Goal: Task Accomplishment & Management: Manage account settings

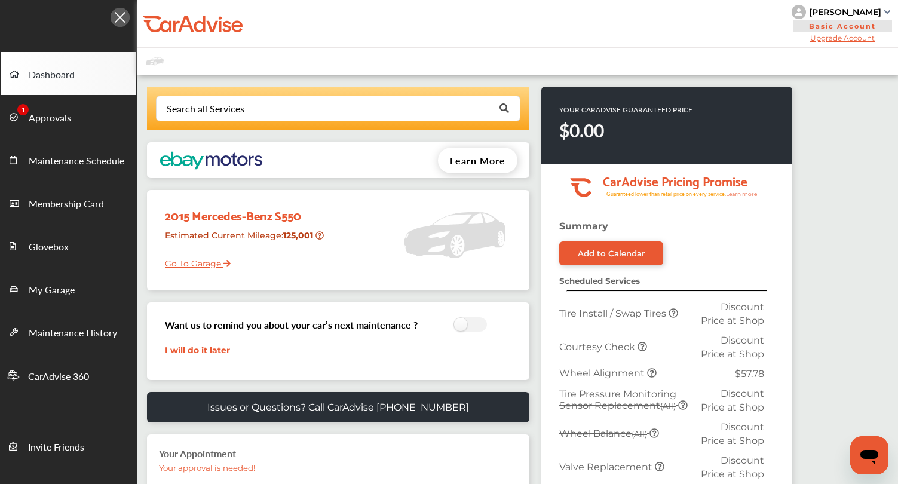
click at [854, 14] on div "[PERSON_NAME]" at bounding box center [845, 12] width 72 height 11
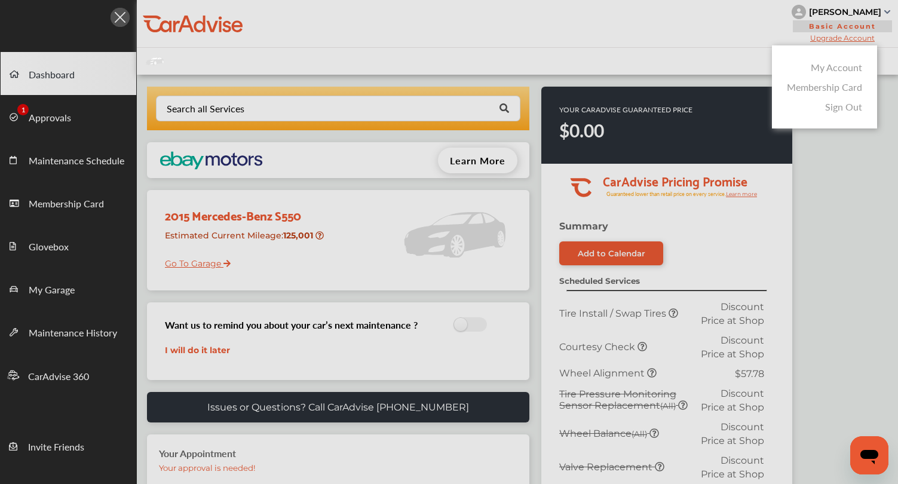
click at [838, 67] on link "My Account" at bounding box center [836, 67] width 51 height 14
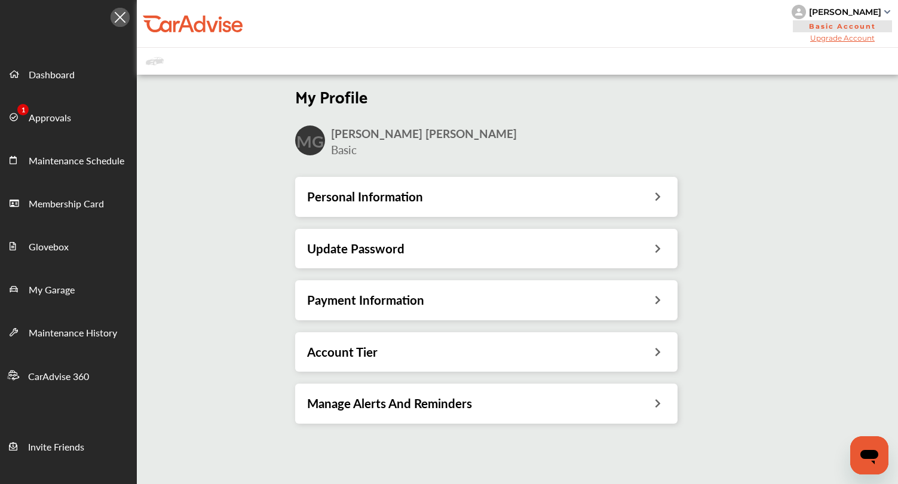
click at [401, 287] on div "Payment Information" at bounding box center [486, 299] width 382 height 39
click at [385, 298] on h3 "Payment Information" at bounding box center [365, 300] width 117 height 16
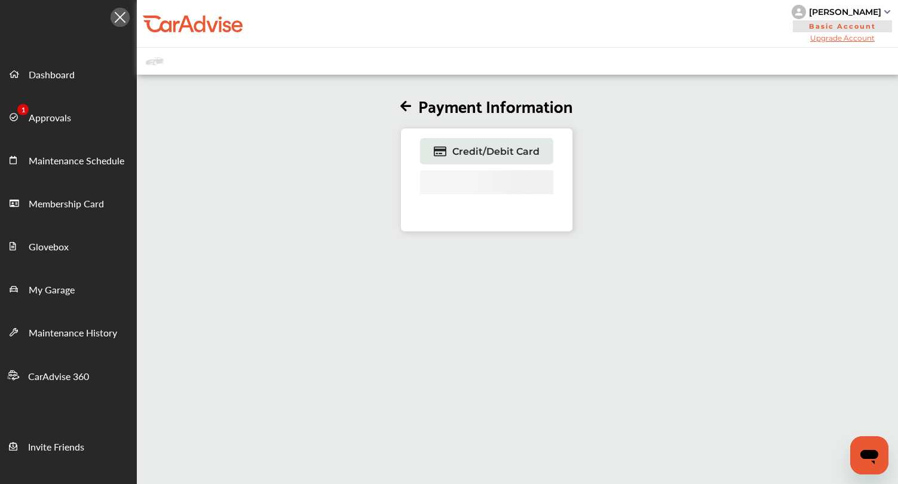
click at [850, 11] on div "[PERSON_NAME]" at bounding box center [845, 12] width 72 height 11
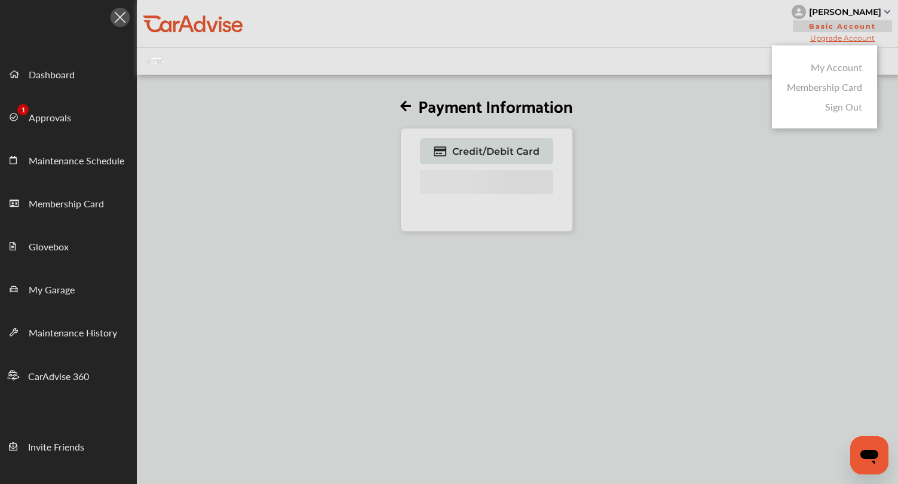
click at [826, 67] on link "My Account" at bounding box center [836, 67] width 51 height 14
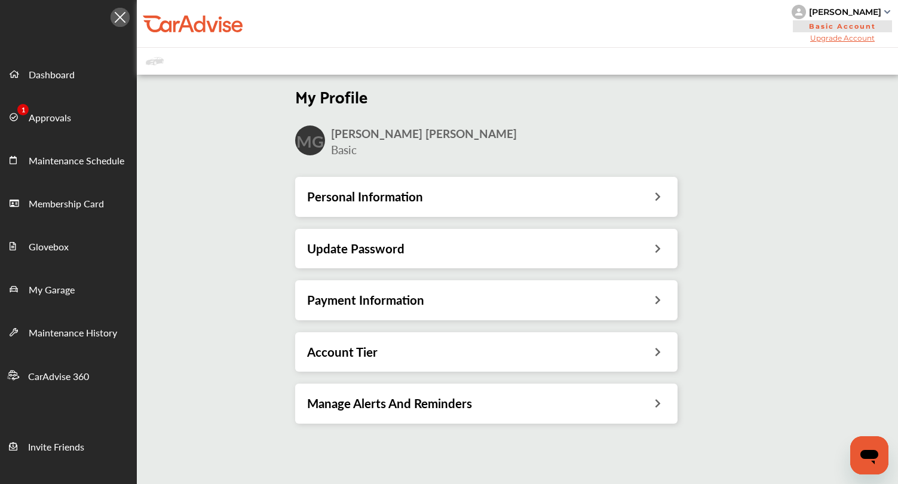
click at [348, 299] on h3 "Payment Information" at bounding box center [365, 300] width 117 height 16
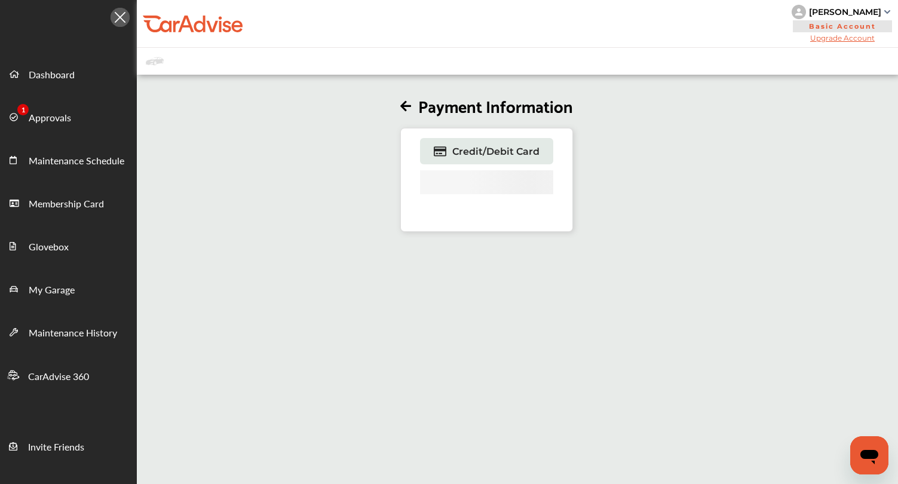
click at [839, 13] on div "[PERSON_NAME]" at bounding box center [845, 12] width 72 height 11
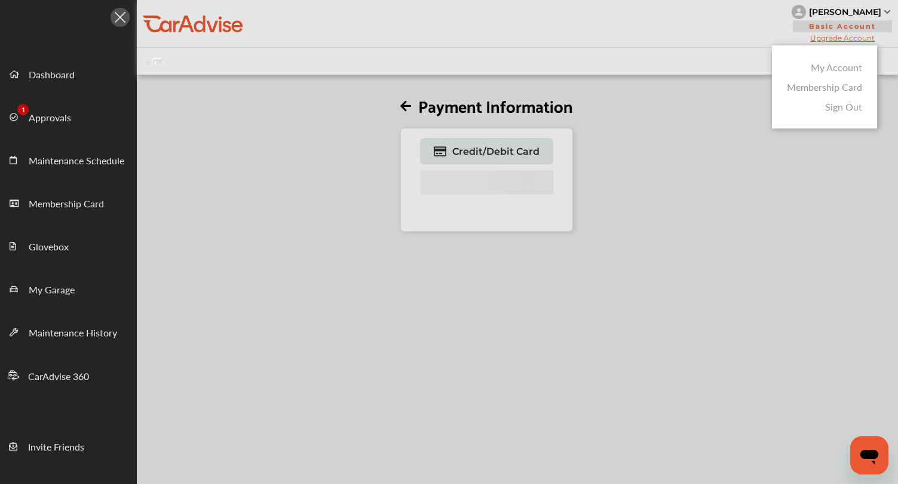
click at [829, 67] on link "My Account" at bounding box center [836, 67] width 51 height 14
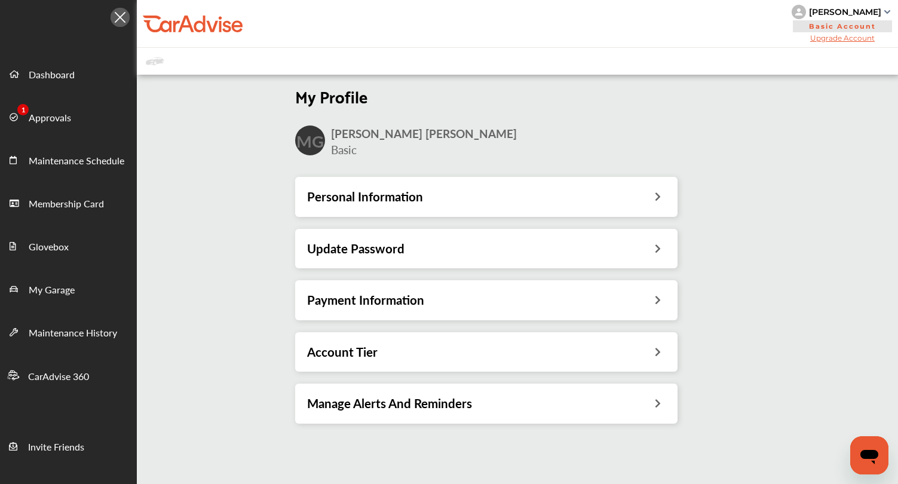
click at [824, 7] on div "[PERSON_NAME]" at bounding box center [845, 12] width 72 height 11
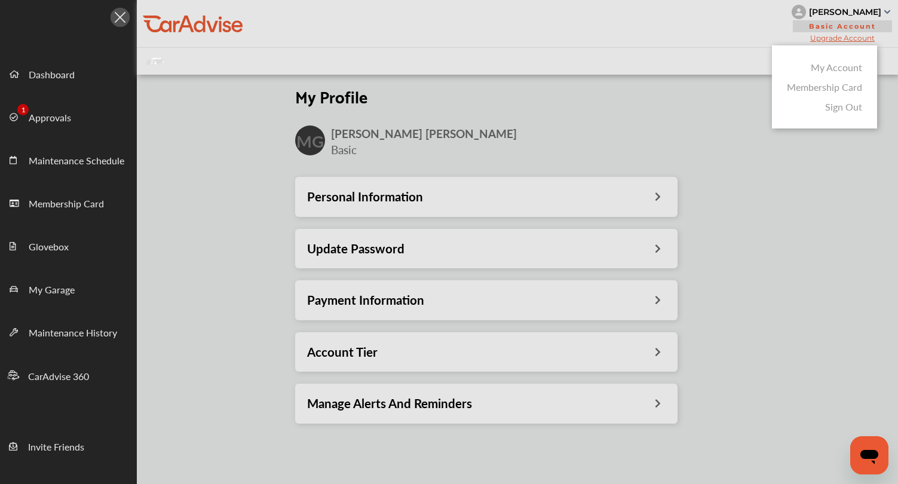
click at [887, 55] on div at bounding box center [449, 272] width 898 height 544
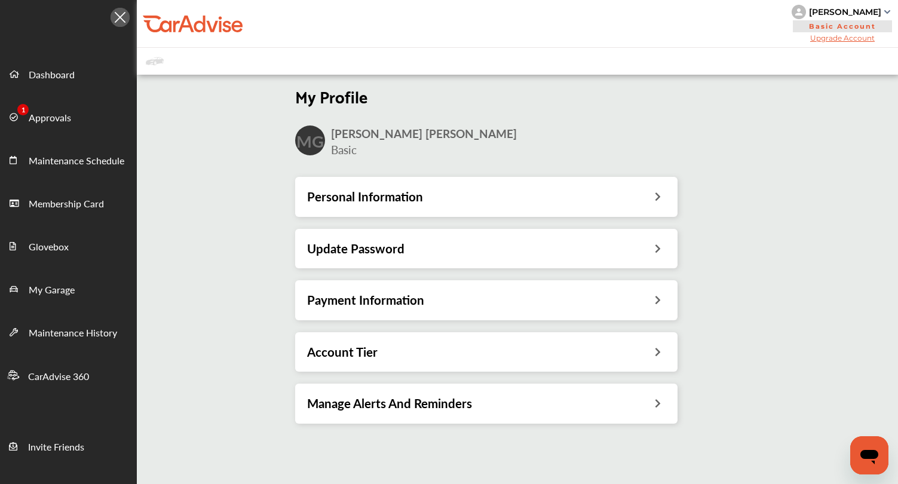
click at [489, 304] on div "Payment Information" at bounding box center [486, 300] width 358 height 16
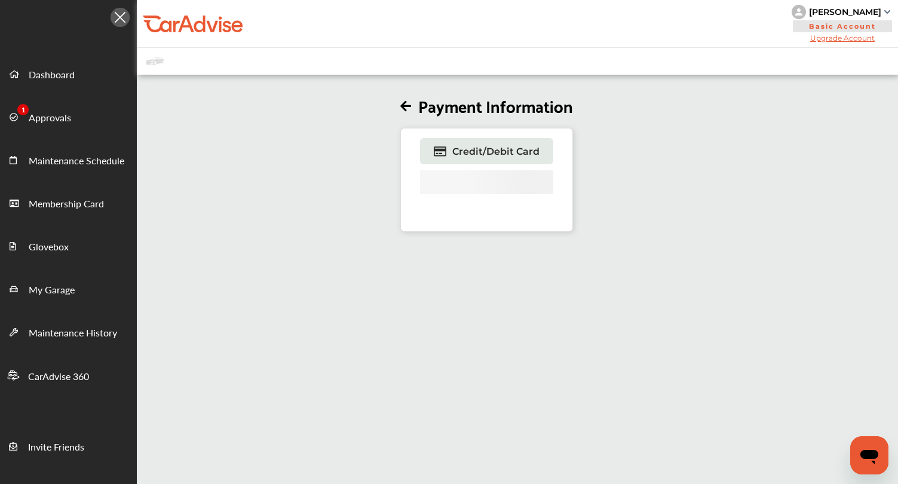
click at [871, 11] on div "[PERSON_NAME]" at bounding box center [845, 12] width 72 height 11
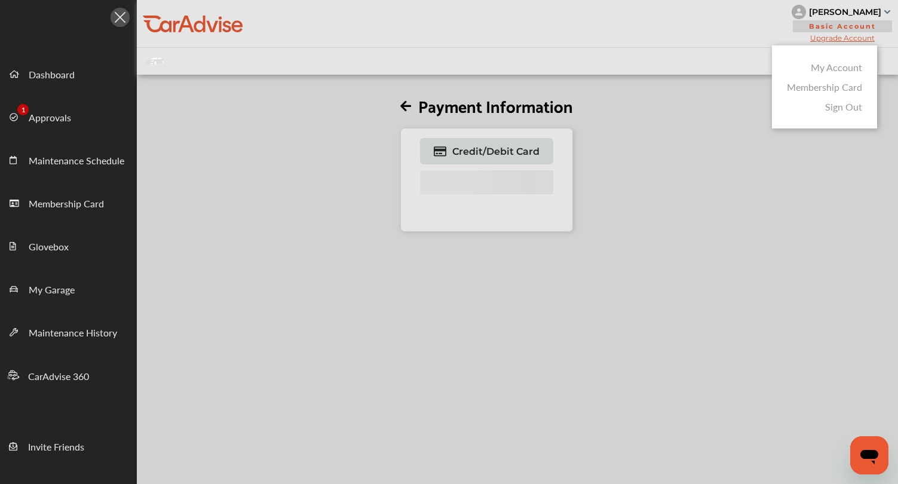
click at [844, 68] on link "My Account" at bounding box center [836, 67] width 51 height 14
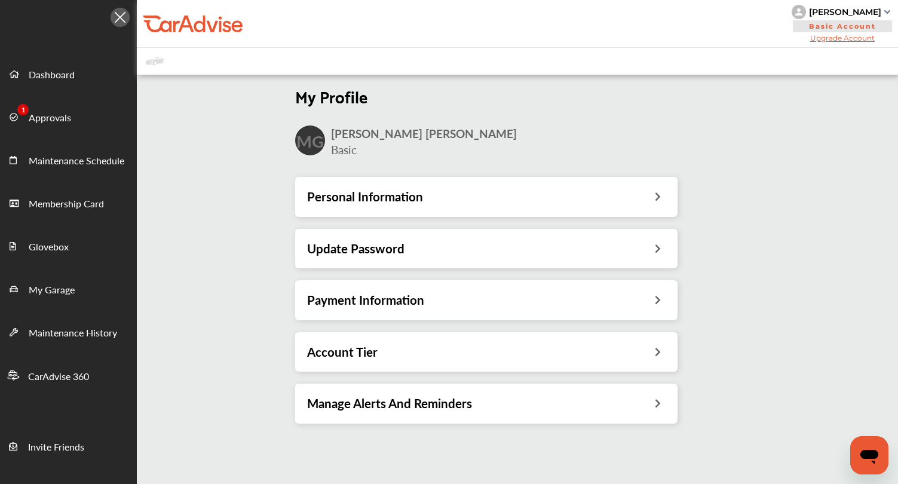
click at [414, 296] on h3 "Payment Information" at bounding box center [365, 300] width 117 height 16
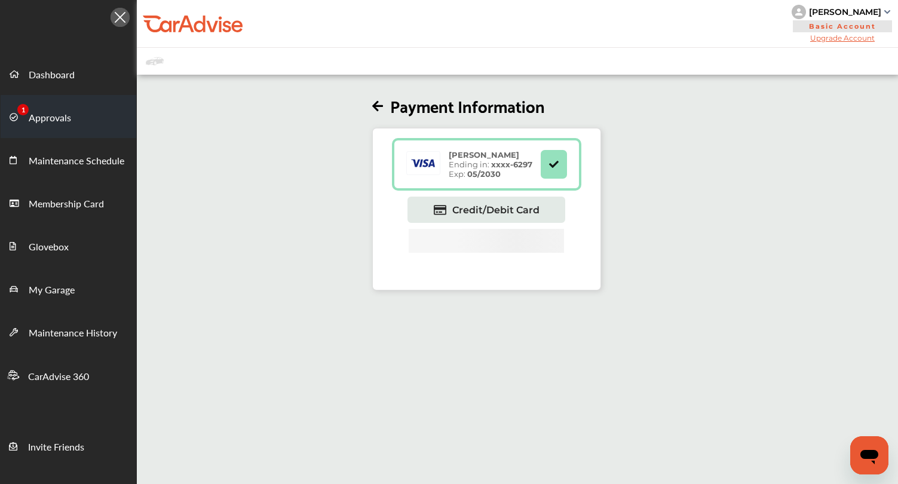
click at [75, 127] on link "Approvals" at bounding box center [69, 116] width 136 height 43
